Goal: Transaction & Acquisition: Purchase product/service

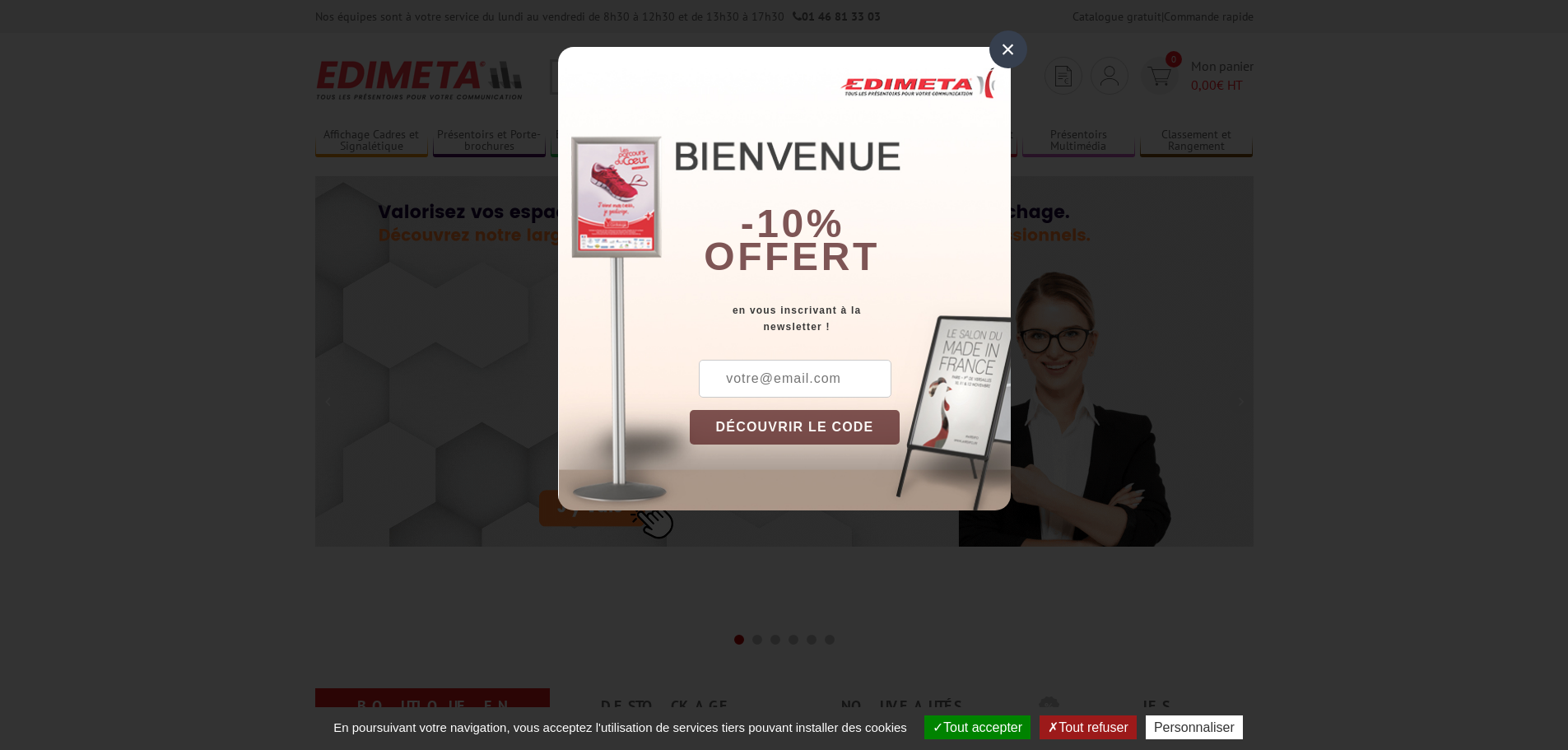
click at [1006, 55] on div "×" at bounding box center [1008, 49] width 38 height 38
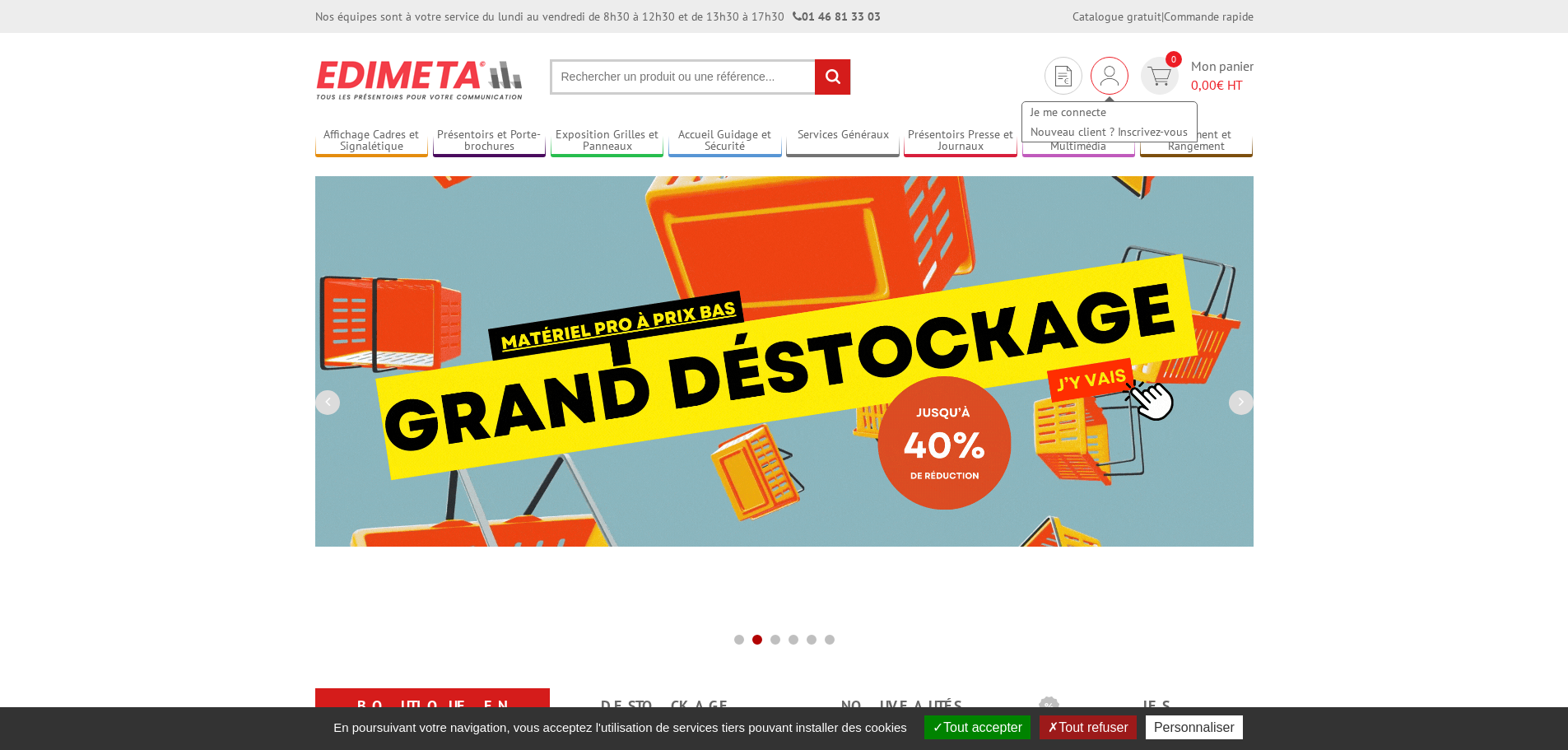
click at [1101, 83] on img at bounding box center [1109, 75] width 18 height 19
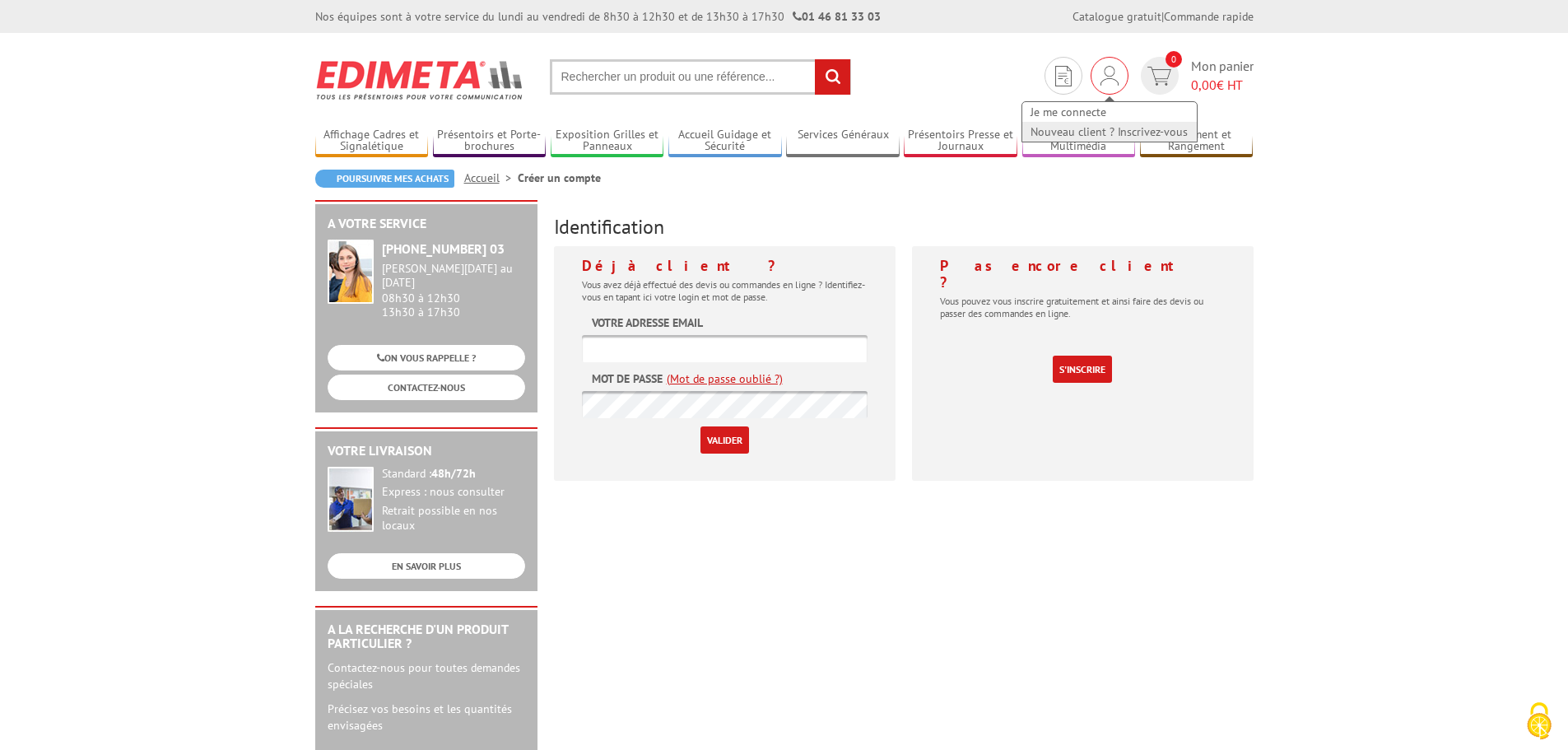
click at [1085, 129] on link "Nouveau client ? Inscrivez-vous" at bounding box center [1109, 132] width 174 height 19
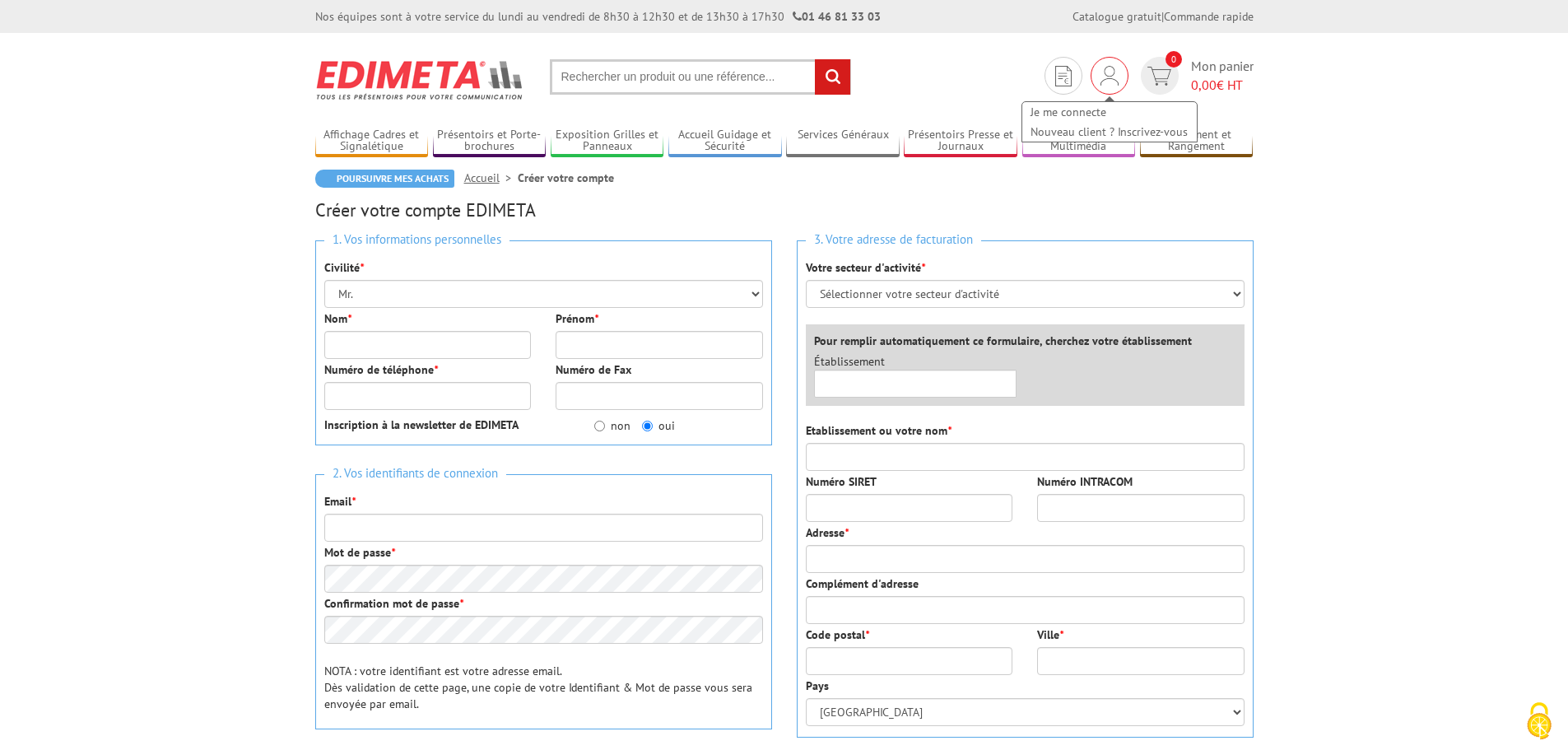
click at [1114, 70] on img at bounding box center [1109, 75] width 18 height 19
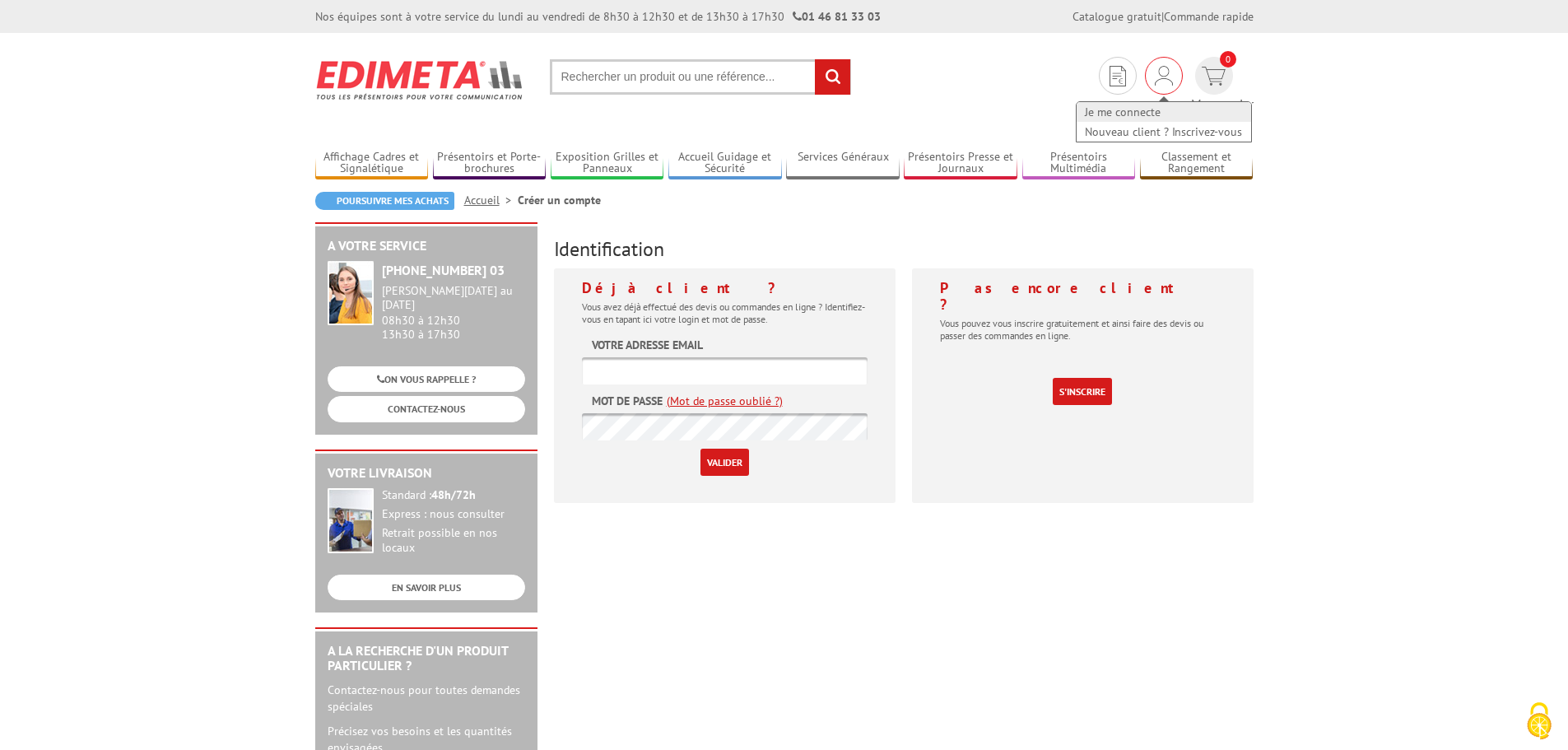
click at [1084, 106] on link "Je me connecte" at bounding box center [1163, 111] width 174 height 19
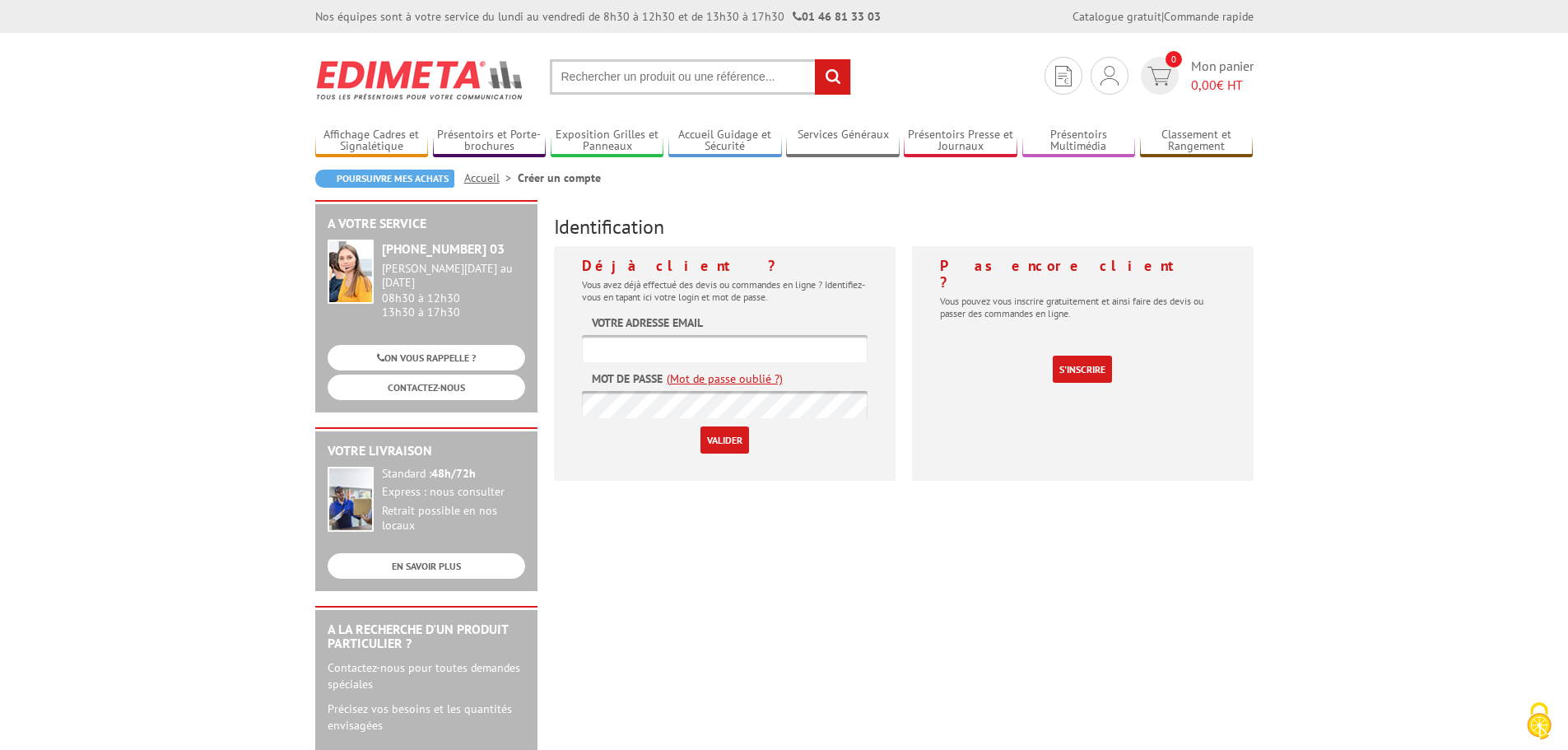
click at [705, 349] on input "text" at bounding box center [724, 348] width 286 height 27
click at [681, 351] on input "[EMAIL_ADDRESS][DOMAIN_NAME]" at bounding box center [724, 348] width 286 height 27
type input "devis@perfectmix-PHOTOFFSET.fr"
click at [736, 443] on input "Valider" at bounding box center [724, 440] width 49 height 27
click at [731, 354] on input "text" at bounding box center [724, 348] width 286 height 27
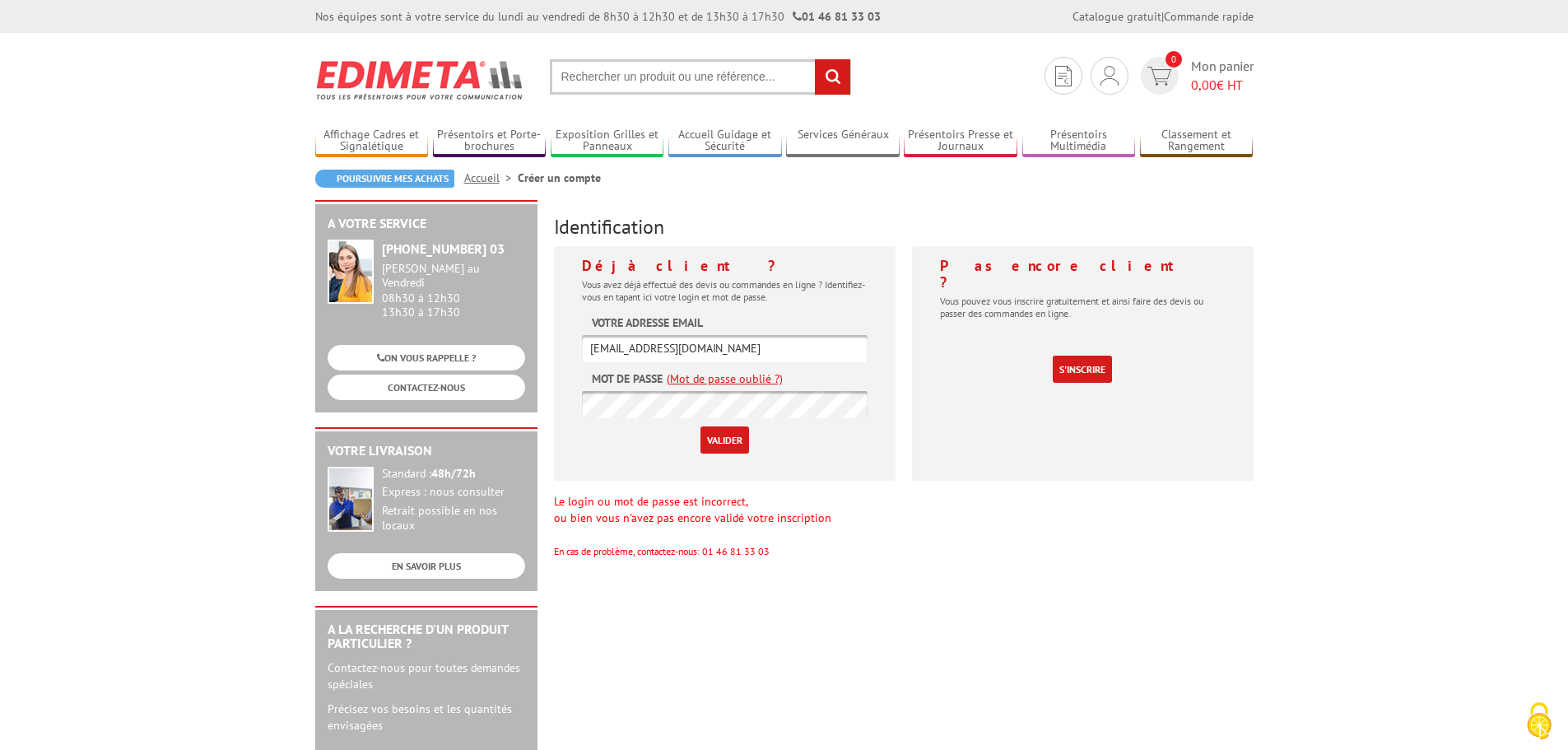
click at [673, 349] on input "[EMAIL_ADDRESS][DOMAIN_NAME]" at bounding box center [724, 348] width 286 height 27
click at [705, 350] on input "devis@perfectmix-photffset.fr" at bounding box center [724, 348] width 286 height 27
type input "[EMAIL_ADDRESS][DOMAIN_NAME]"
click at [724, 439] on input "Valider" at bounding box center [724, 440] width 49 height 27
click at [718, 343] on input "text" at bounding box center [724, 348] width 286 height 27
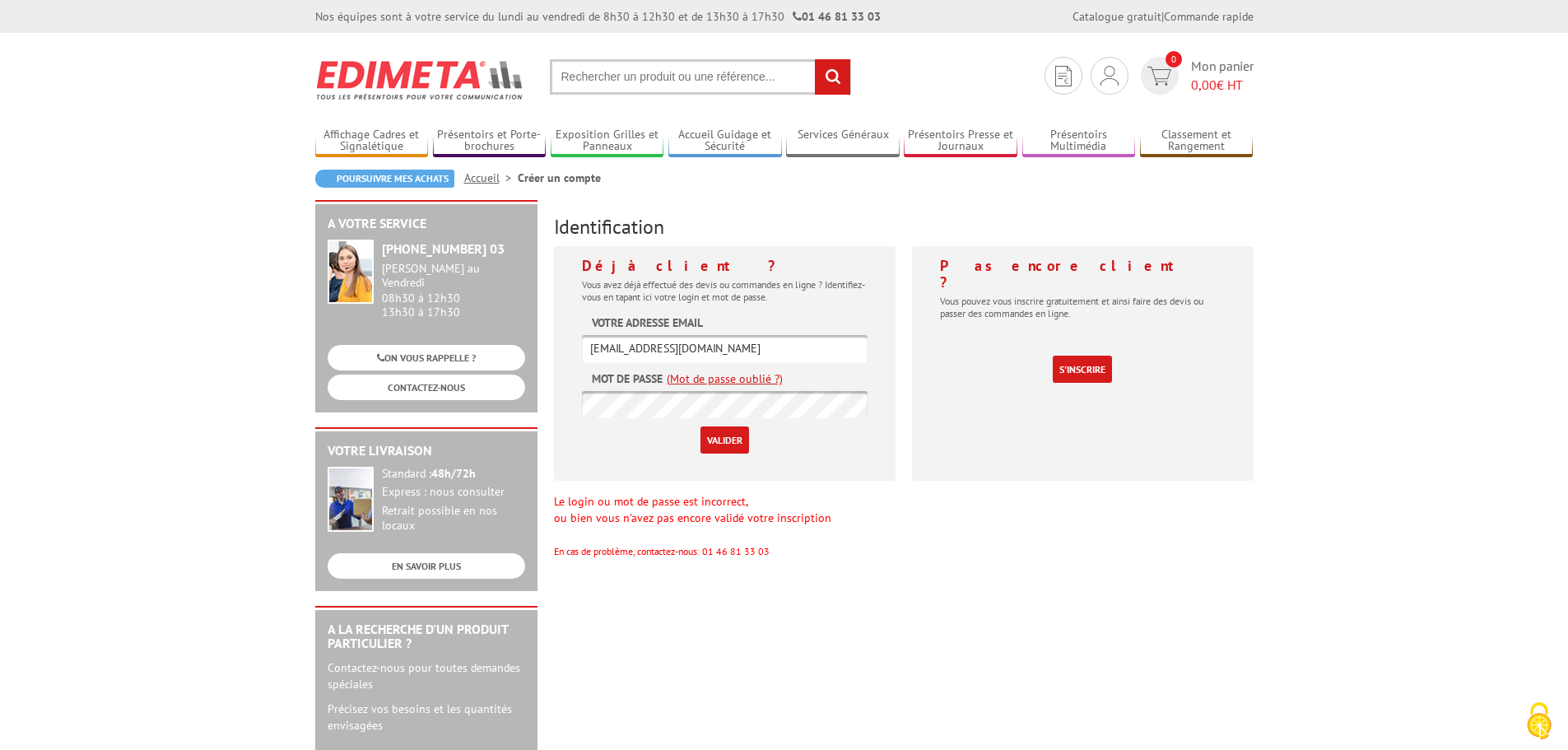
click at [678, 350] on input "devis@perfectmix.fr" at bounding box center [724, 348] width 286 height 27
type input "[EMAIL_ADDRESS][DOMAIN_NAME]"
click at [739, 440] on input "Valider" at bounding box center [724, 440] width 49 height 27
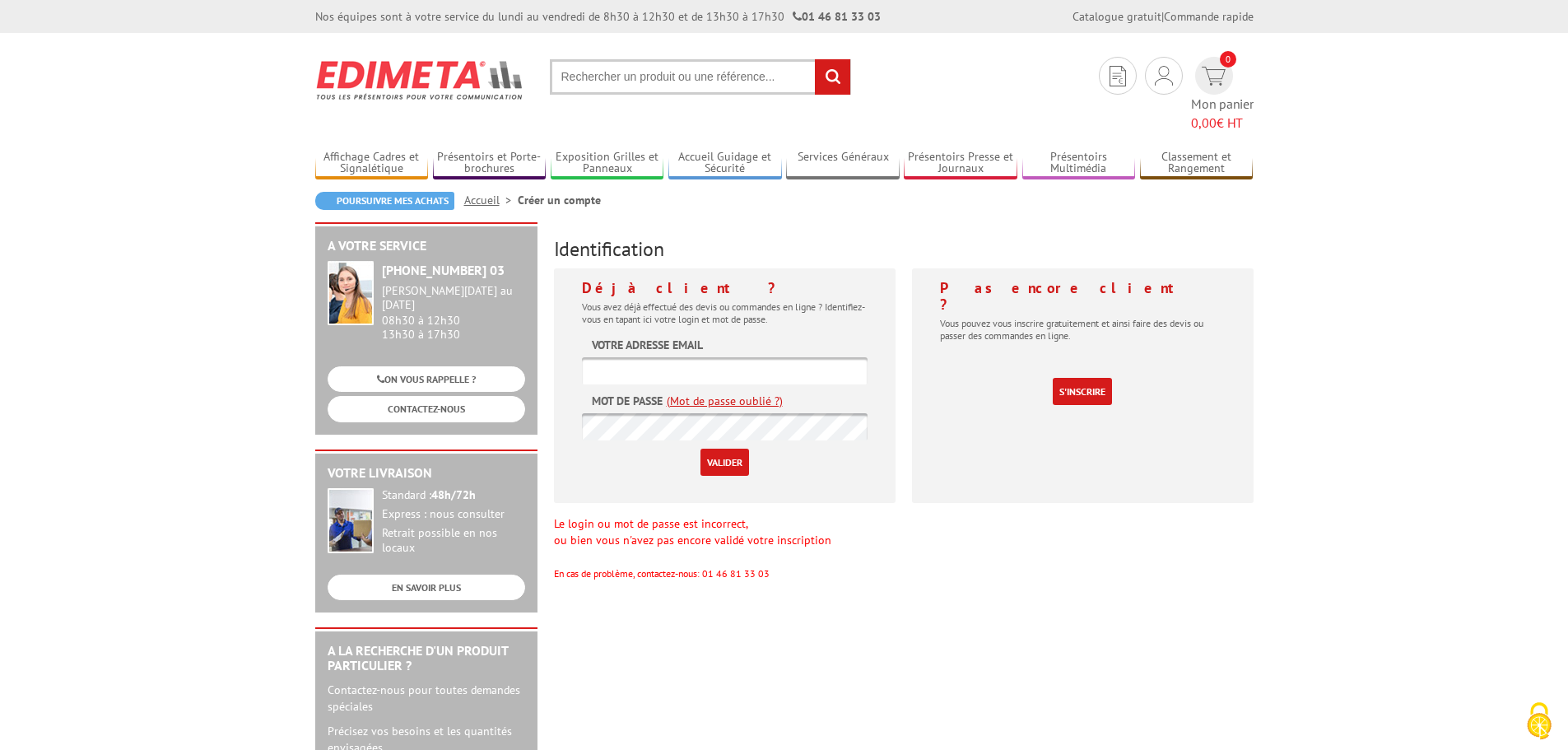
click at [670, 357] on input "text" at bounding box center [724, 371] width 286 height 27
paste input "[EMAIL_ADDRESS][DOMAIN_NAME]"
type input "[EMAIL_ADDRESS][DOMAIN_NAME]"
click at [723, 448] on input "Valider" at bounding box center [724, 462] width 49 height 27
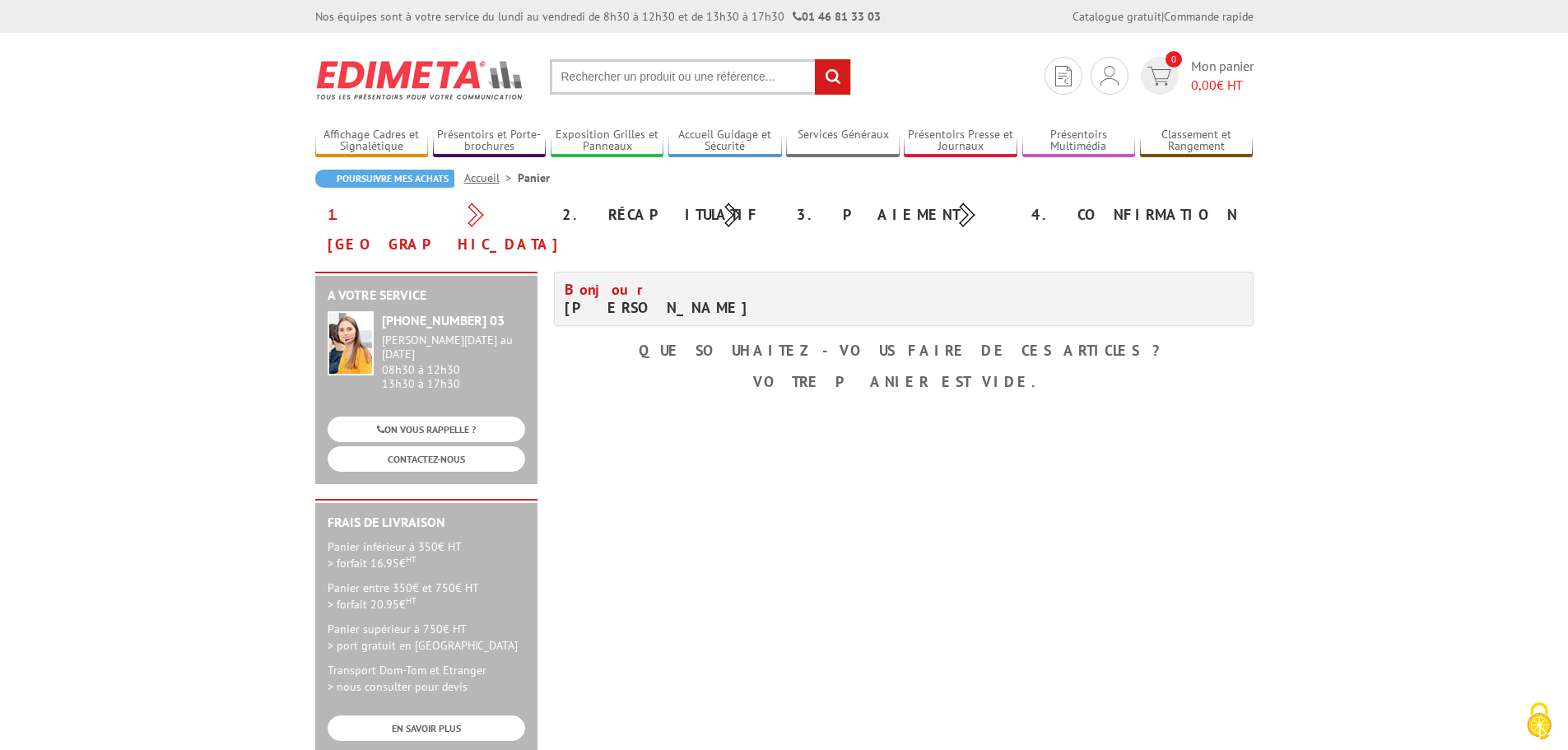
click at [673, 86] on input "text" at bounding box center [700, 77] width 302 height 35
click at [573, 79] on input "text" at bounding box center [700, 77] width 302 height 35
type input "3"
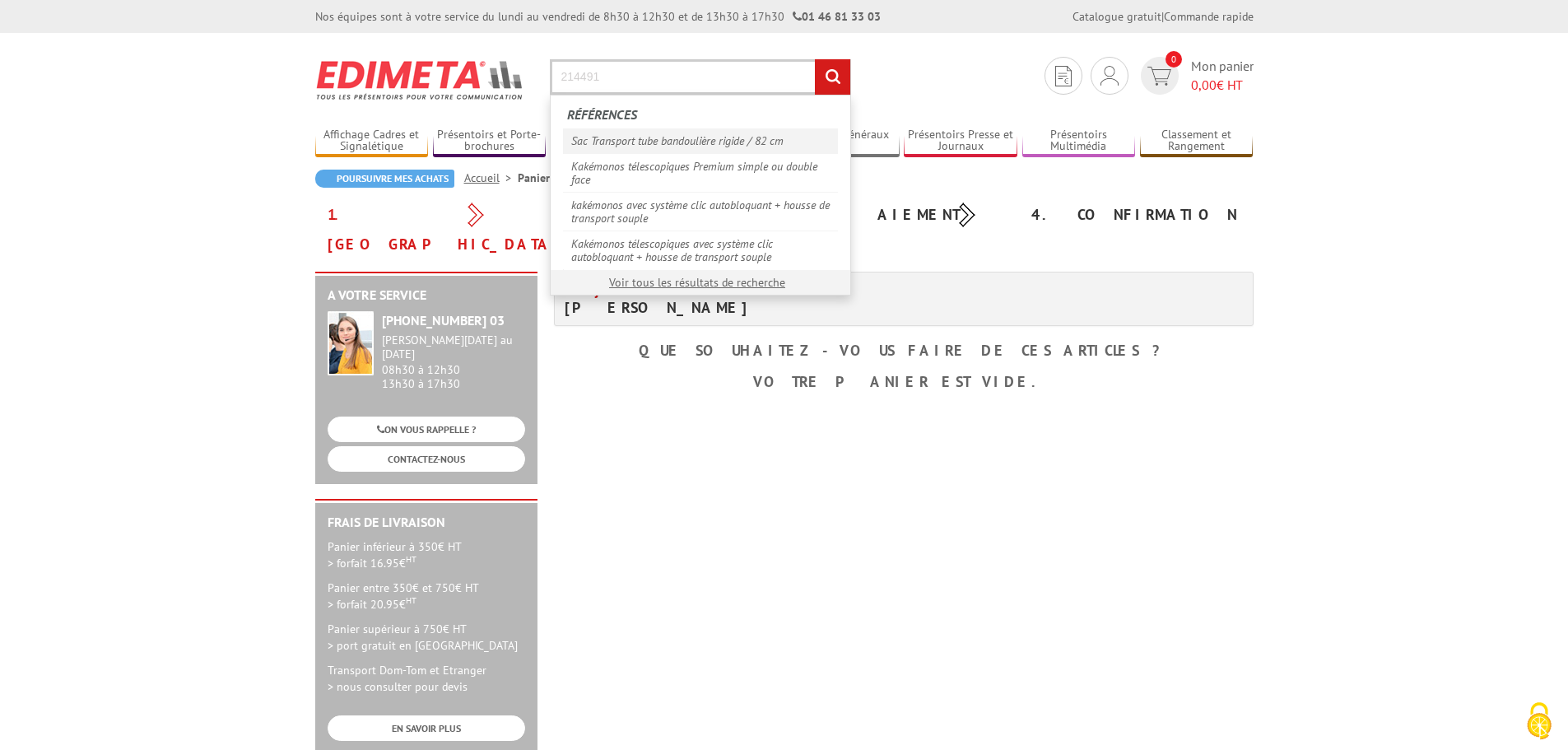
type input "214491"
click at [653, 136] on link "Sac Transport tube bandoulière rigide / 82 cm" at bounding box center [700, 141] width 275 height 25
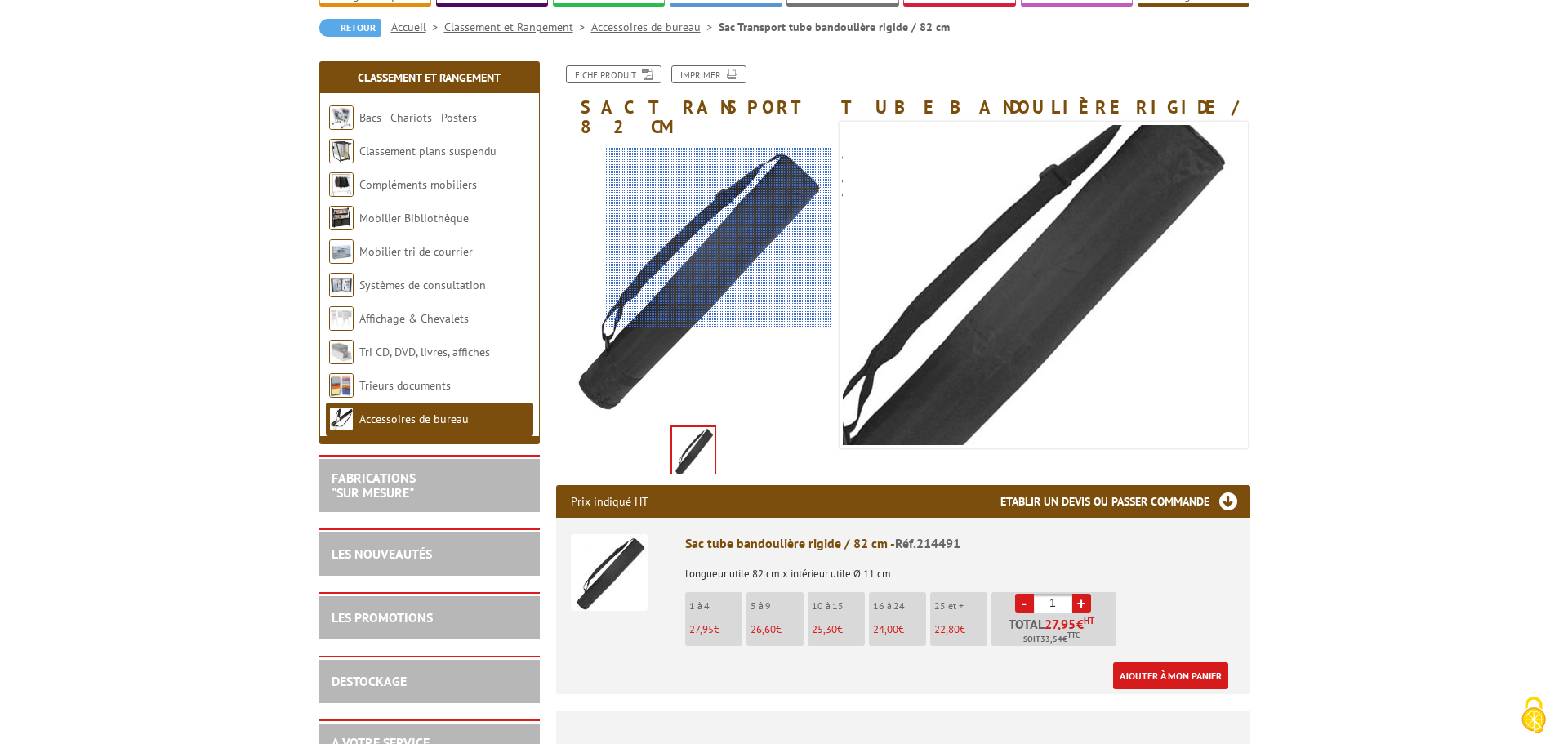
scroll to position [163, 0]
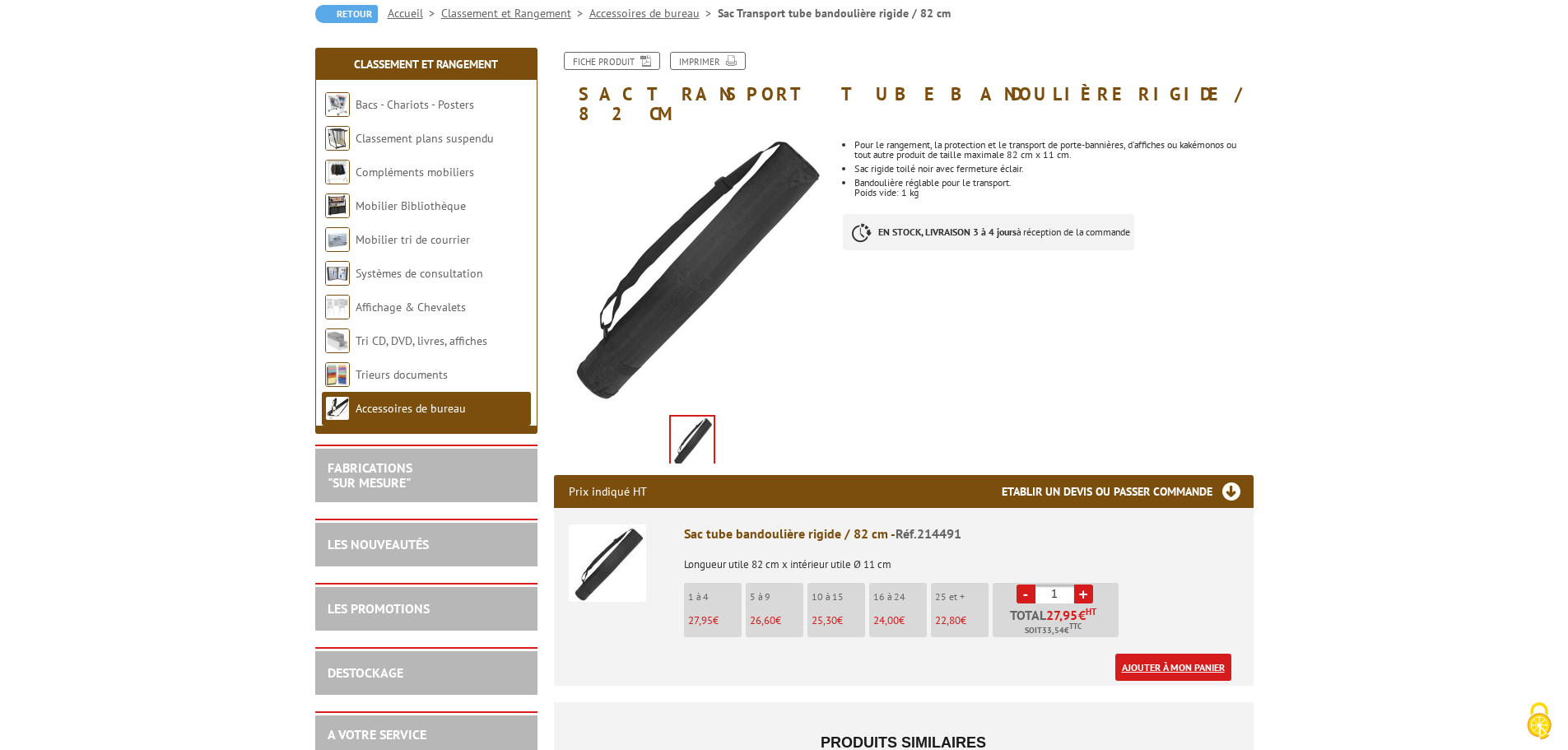
click at [1156, 654] on link "Ajouter à mon panier" at bounding box center [1173, 667] width 116 height 27
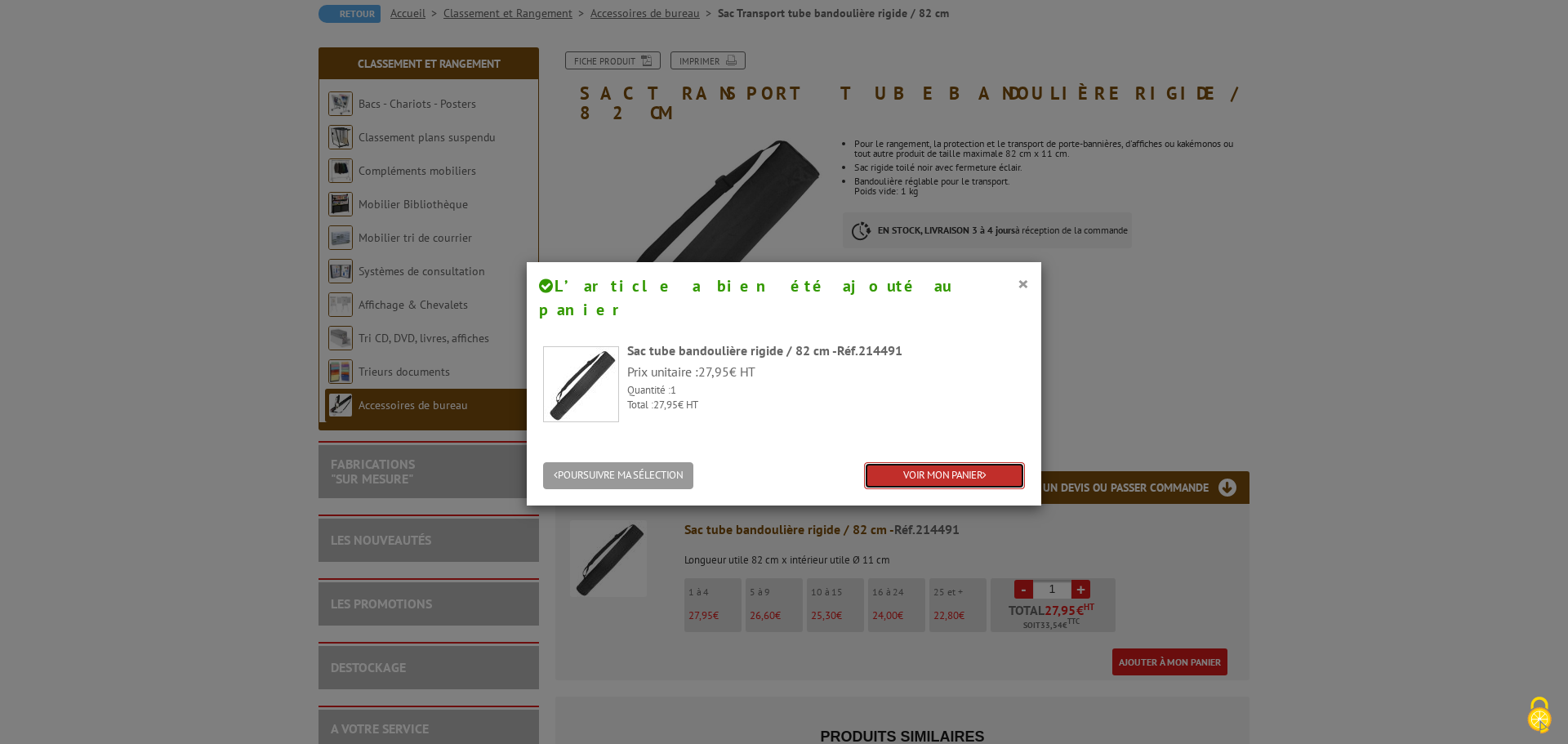
click at [966, 462] on link "VOIR MON PANIER" at bounding box center [944, 476] width 161 height 27
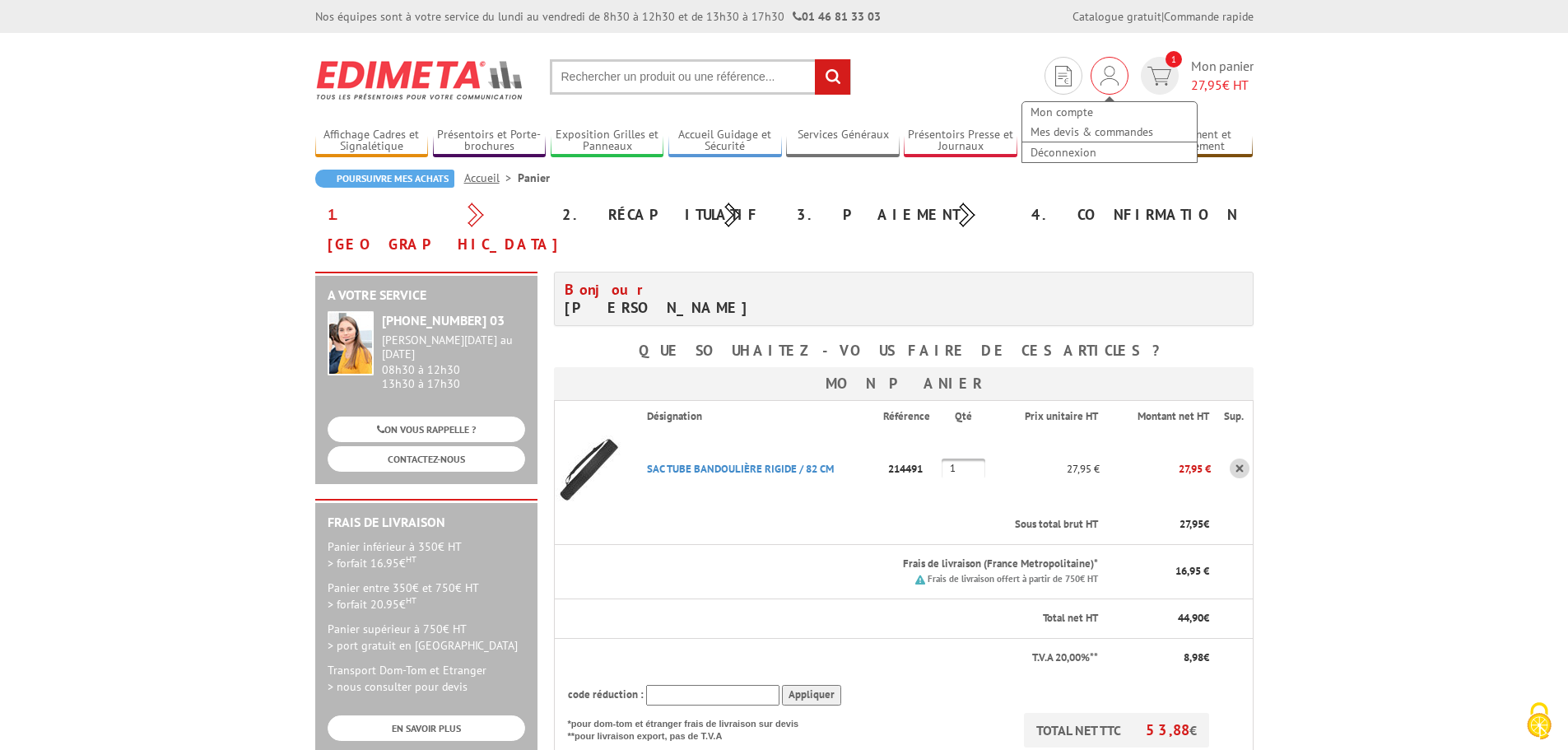
click at [1100, 83] on img at bounding box center [1109, 75] width 18 height 19
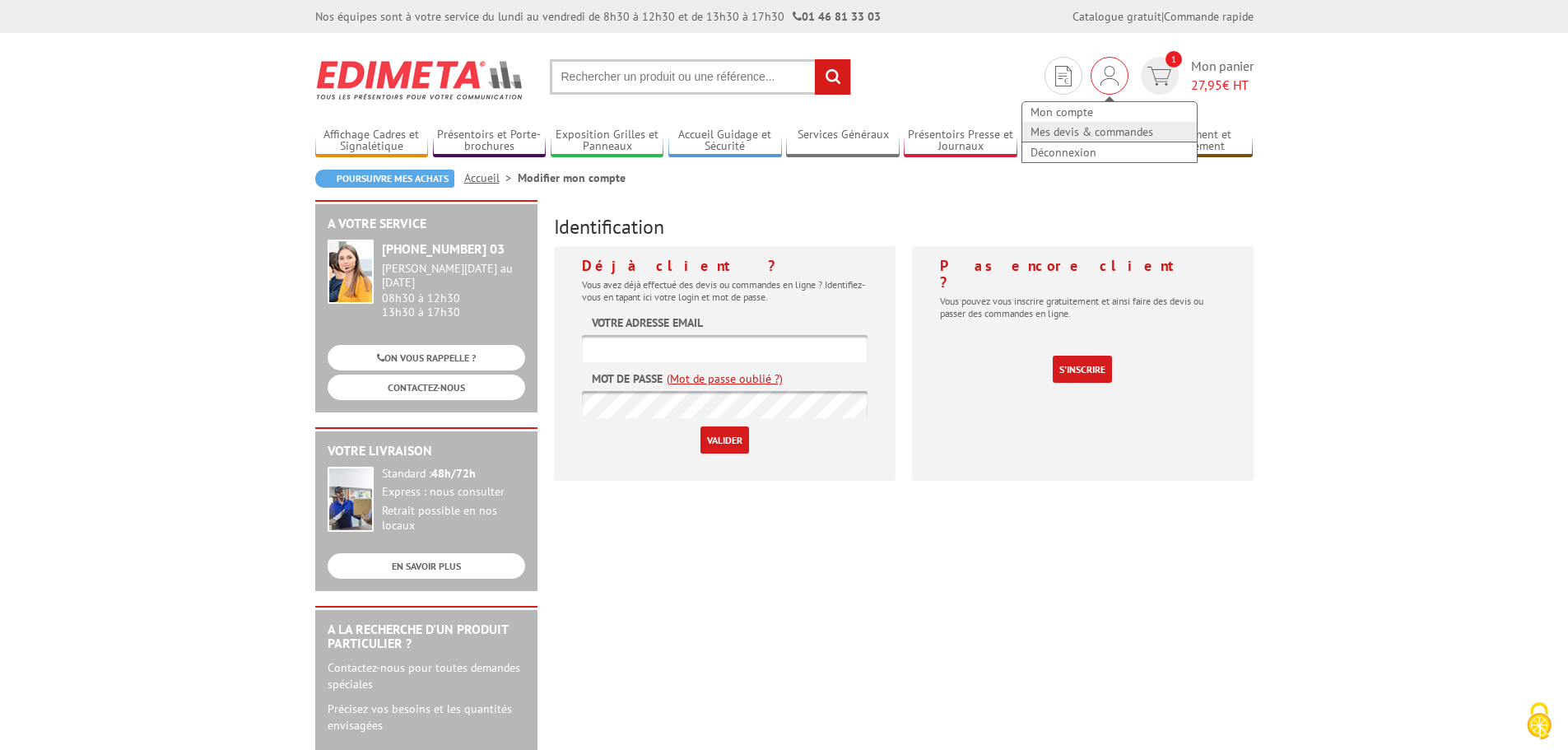
type input "[EMAIL_ADDRESS][DOMAIN_NAME]"
click at [1075, 136] on link "Mes devis & commandes" at bounding box center [1109, 132] width 174 height 19
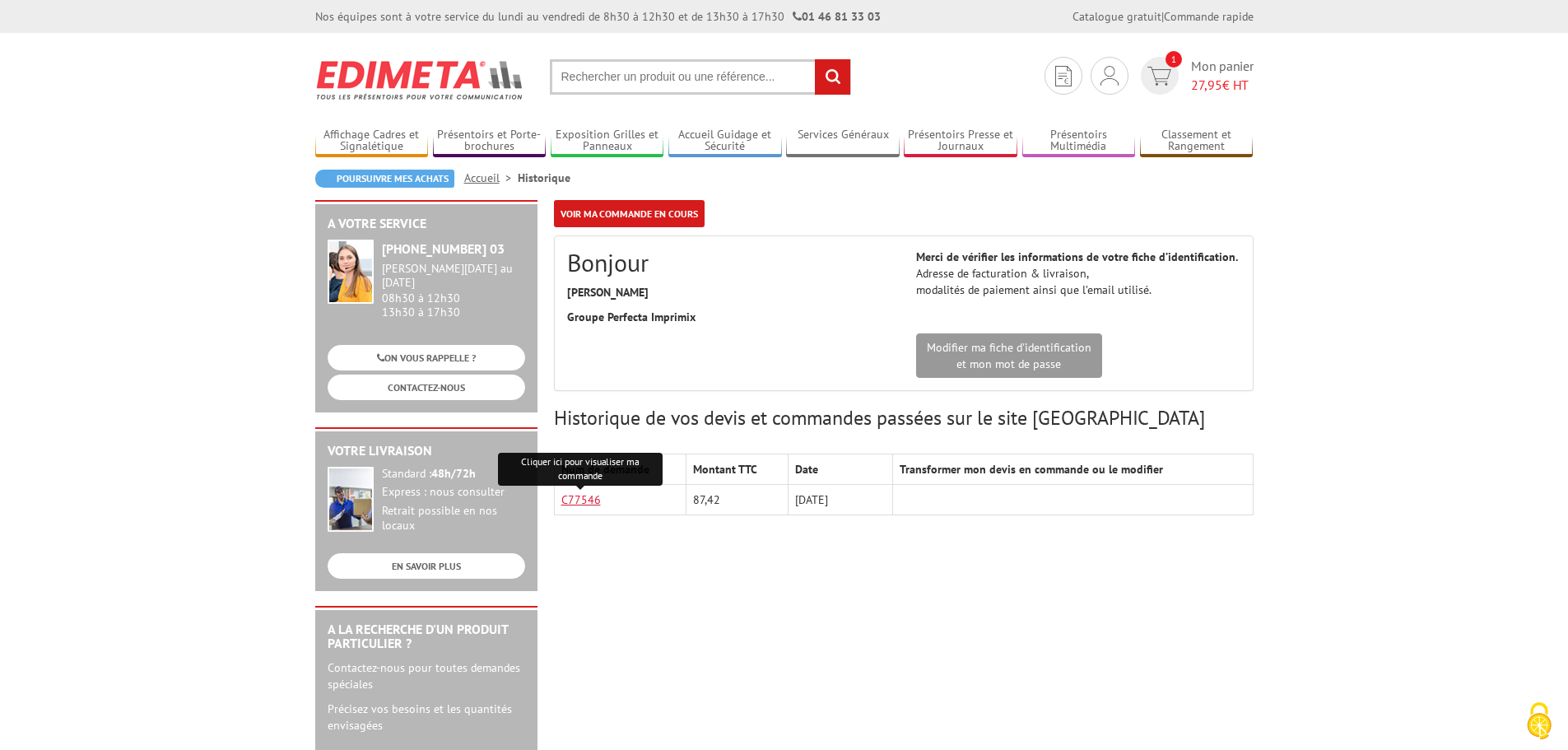
click at [593, 501] on link "C77546" at bounding box center [581, 499] width 40 height 15
